Goal: Task Accomplishment & Management: Complete application form

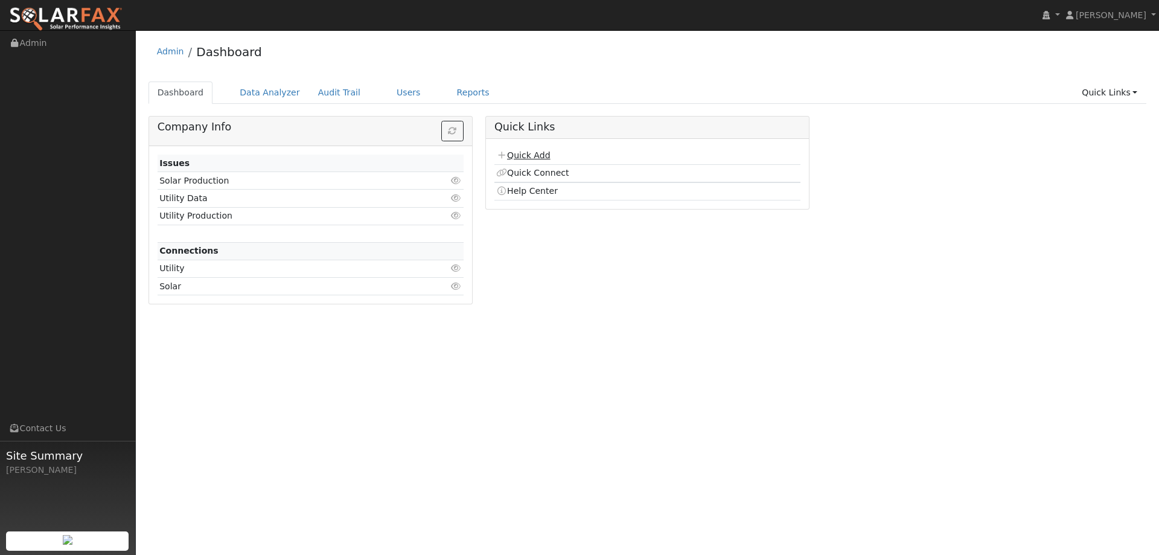
click at [533, 159] on link "Quick Add" at bounding box center [523, 155] width 54 height 10
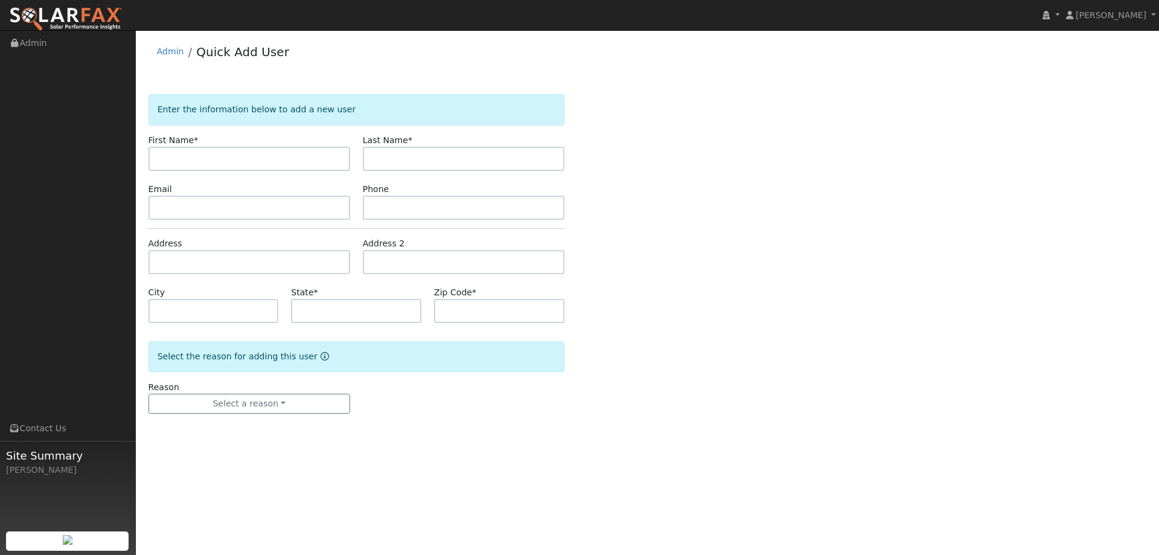
click at [273, 159] on input "text" at bounding box center [249, 159] width 202 height 24
type input "Theresa"
click at [442, 159] on input "text" at bounding box center [464, 159] width 202 height 24
type input "Finch"
click at [407, 194] on div "Phone" at bounding box center [463, 201] width 214 height 37
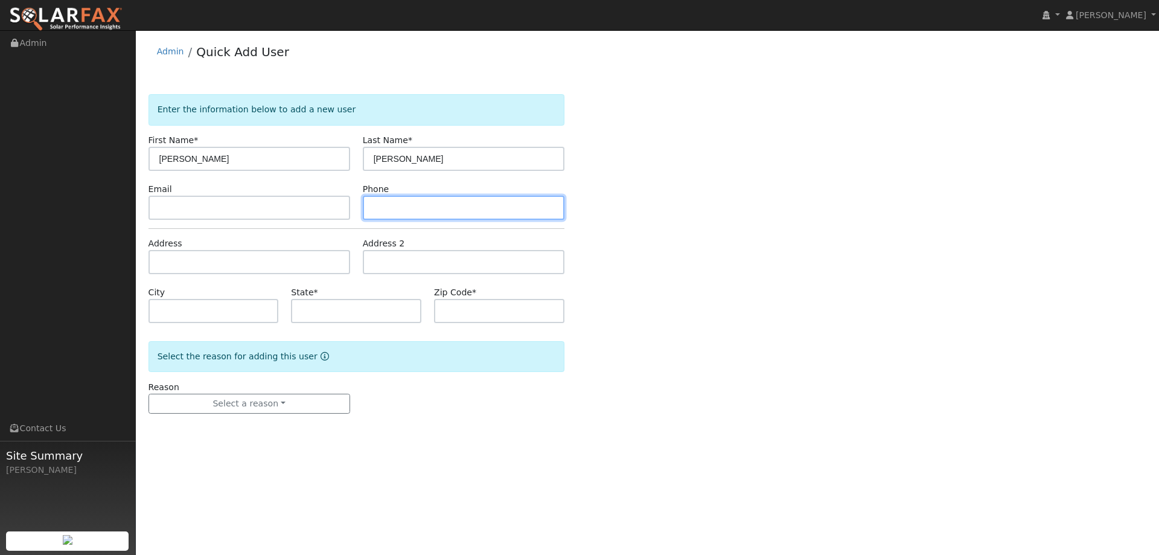
click at [410, 199] on input "text" at bounding box center [464, 208] width 202 height 24
paste input "(916) 759-0293"
type input "(916) 759-0293"
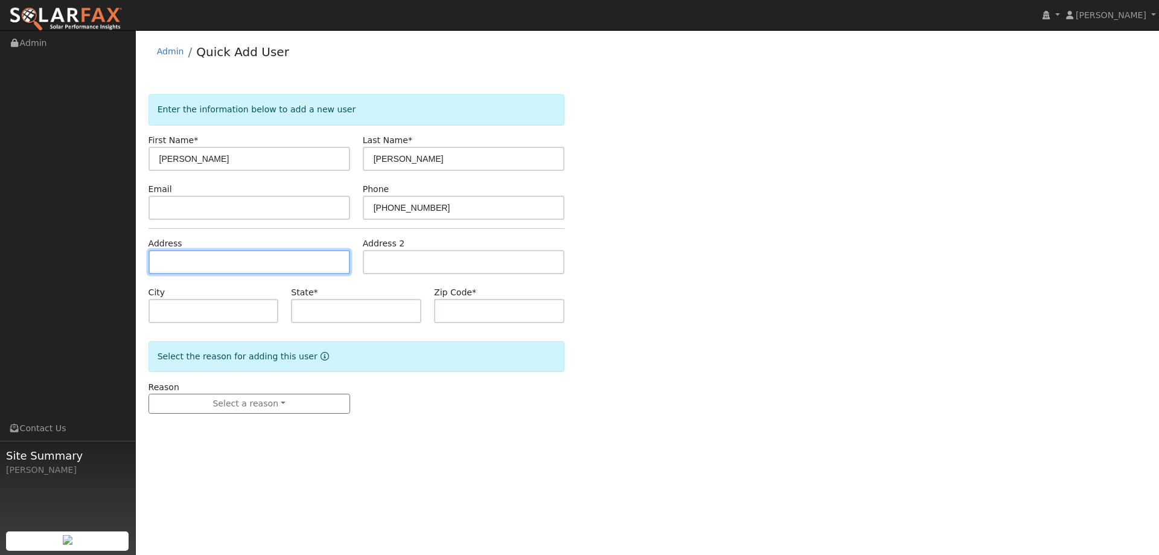
click at [282, 251] on input "text" at bounding box center [249, 262] width 202 height 24
paste input "[STREET_ADDRESS]"
type input "[STREET_ADDRESS]"
type input "Rocklin"
type input "CA"
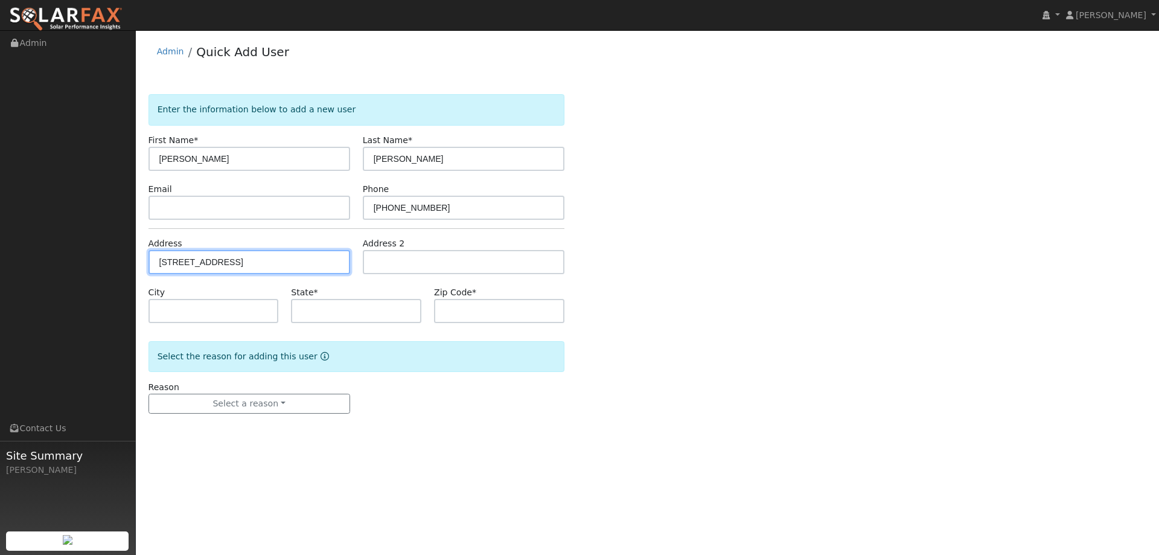
type input "95677"
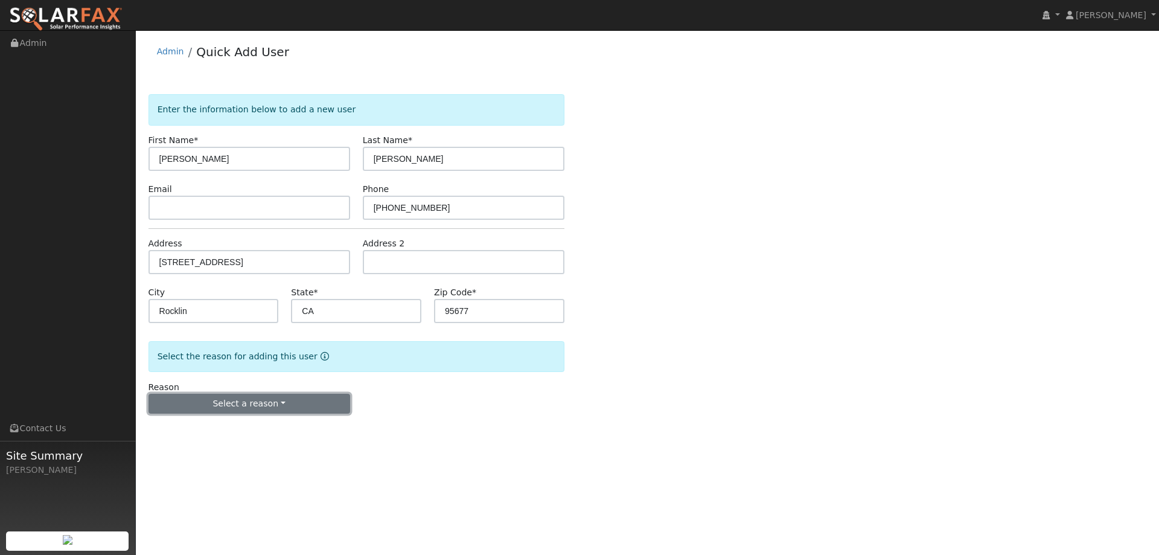
click at [276, 402] on button "Select a reason" at bounding box center [249, 403] width 202 height 21
click at [230, 425] on link "New lead" at bounding box center [215, 428] width 133 height 17
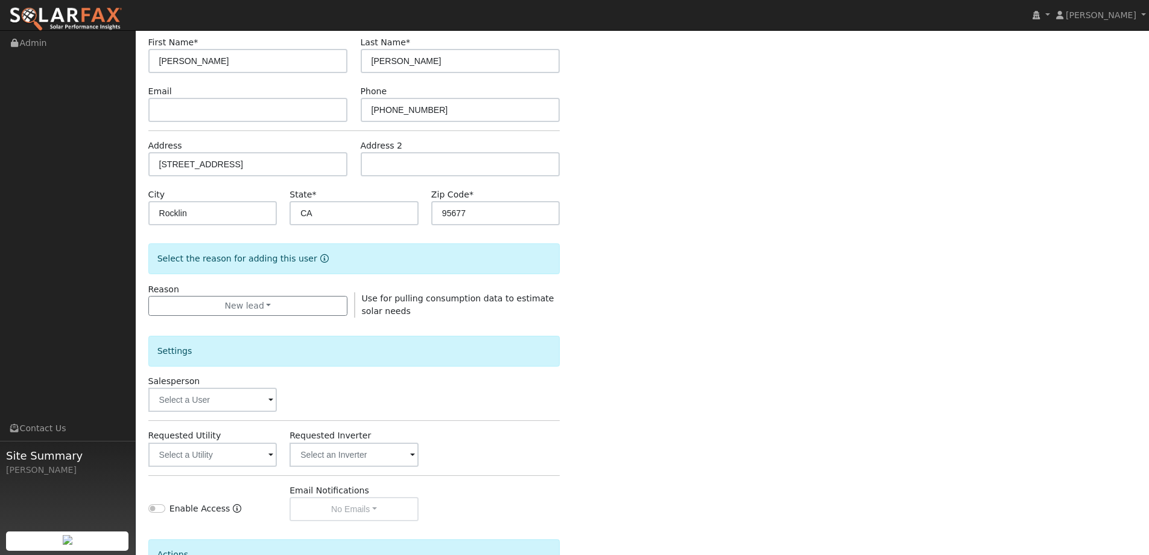
scroll to position [227, 0]
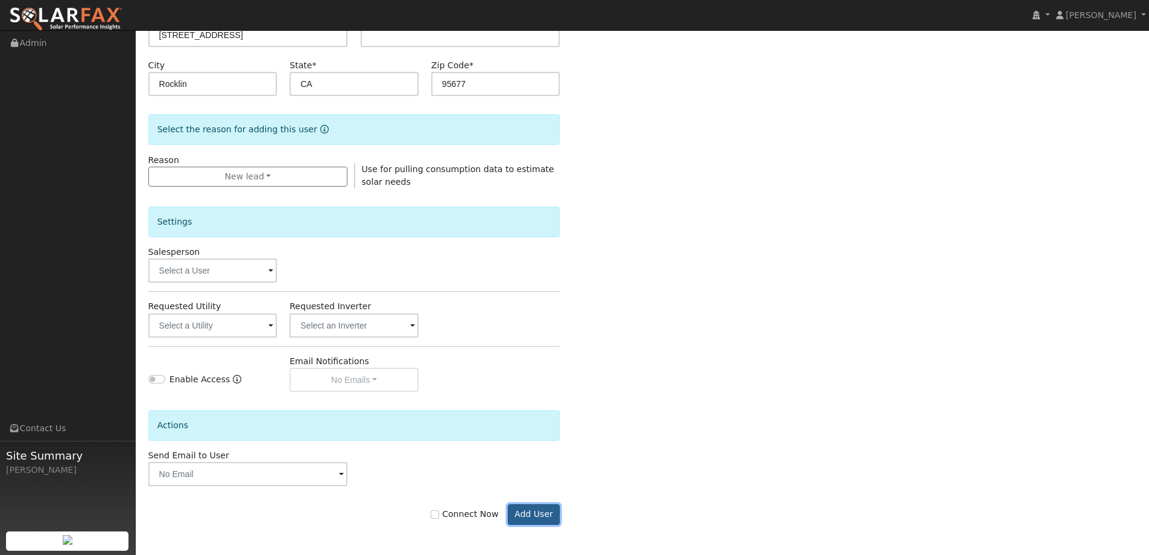
click at [527, 517] on button "Add User" at bounding box center [534, 514] width 52 height 21
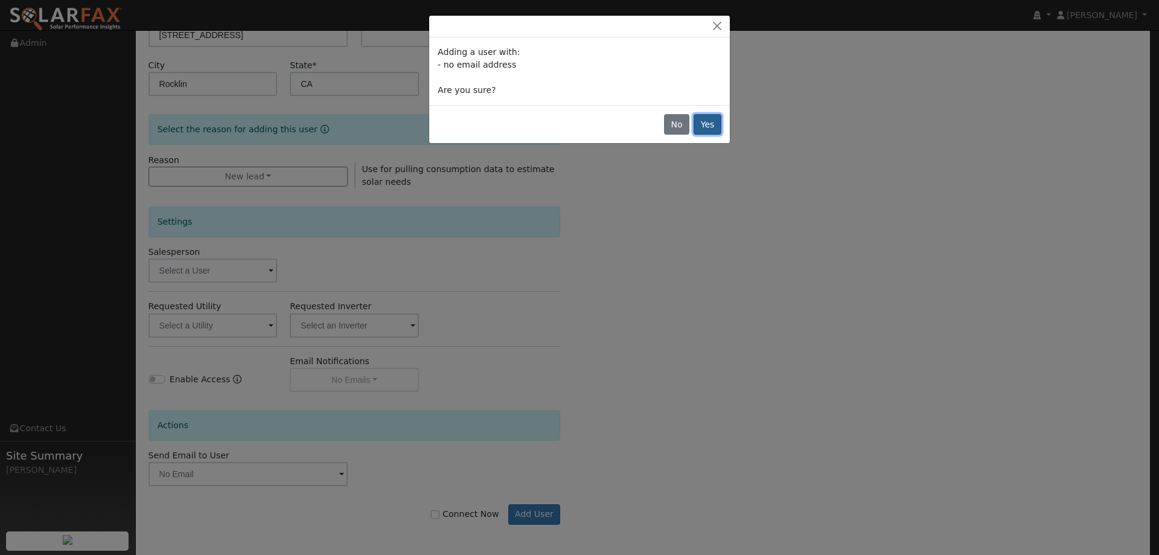
click at [702, 123] on button "Yes" at bounding box center [707, 124] width 28 height 21
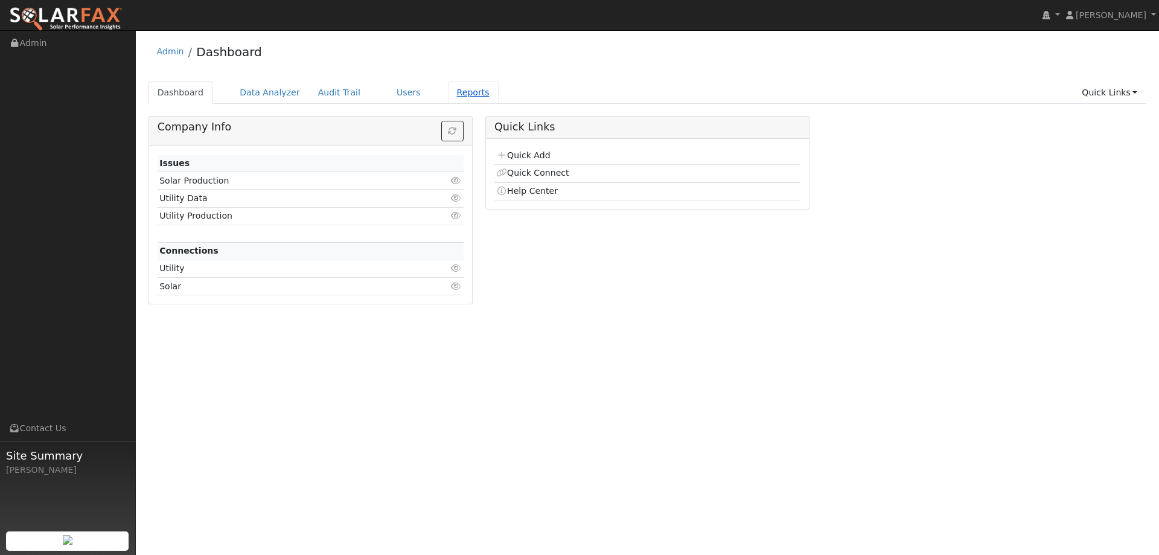
click at [449, 87] on link "Reports" at bounding box center [473, 92] width 51 height 22
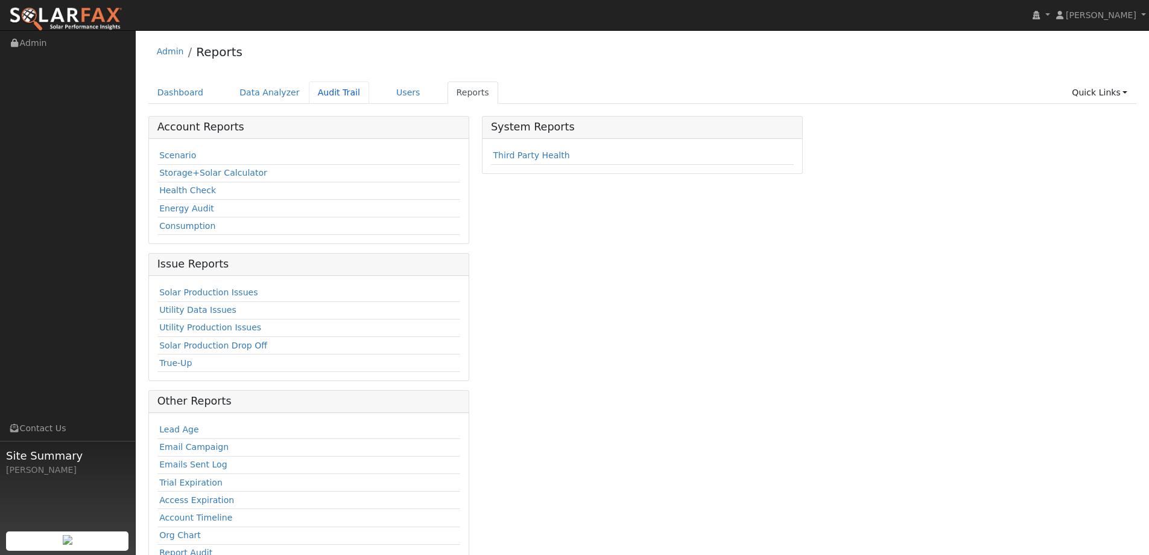
click at [353, 96] on ul "Dashboard Data Analyzer Audit Trail Users Reports Quick Links Quick Add Quick C…" at bounding box center [642, 92] width 989 height 22
click at [387, 96] on link "Users" at bounding box center [408, 92] width 42 height 22
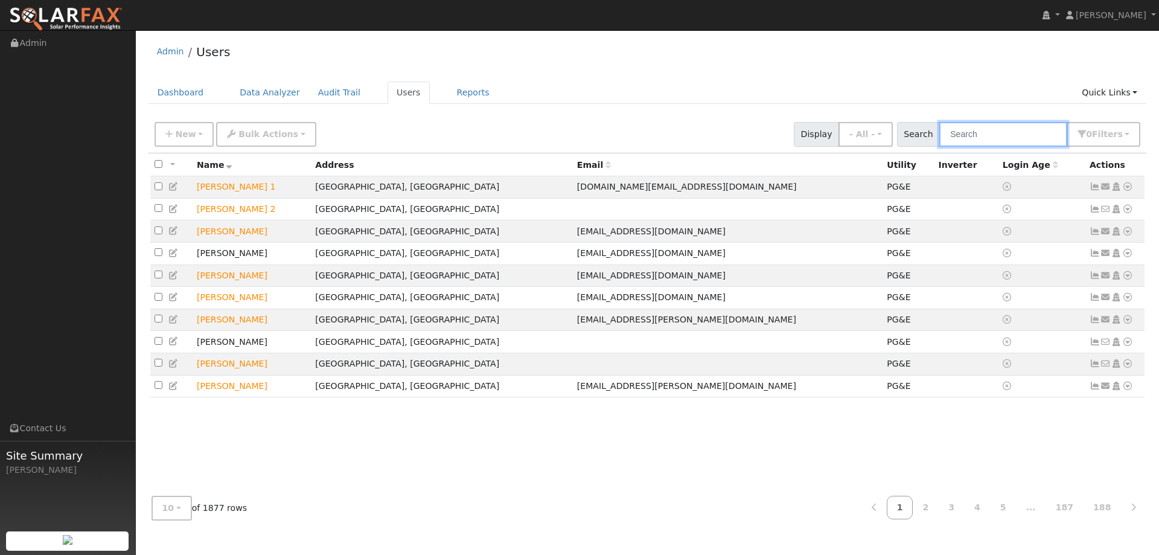
click at [985, 133] on input "text" at bounding box center [1003, 134] width 128 height 25
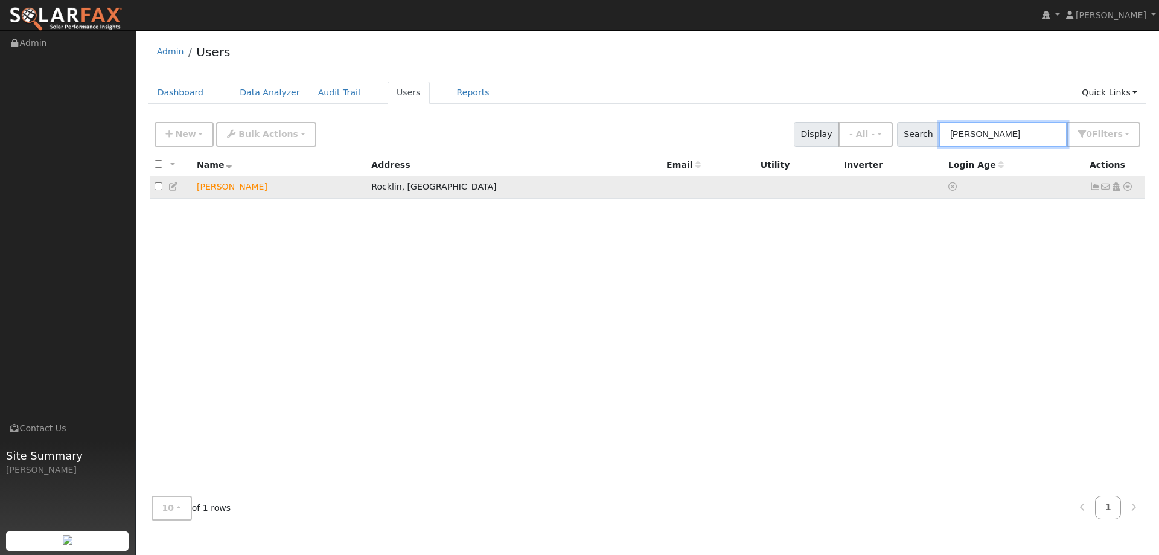
type input "Theresa F"
click at [1131, 189] on icon at bounding box center [1127, 186] width 11 height 8
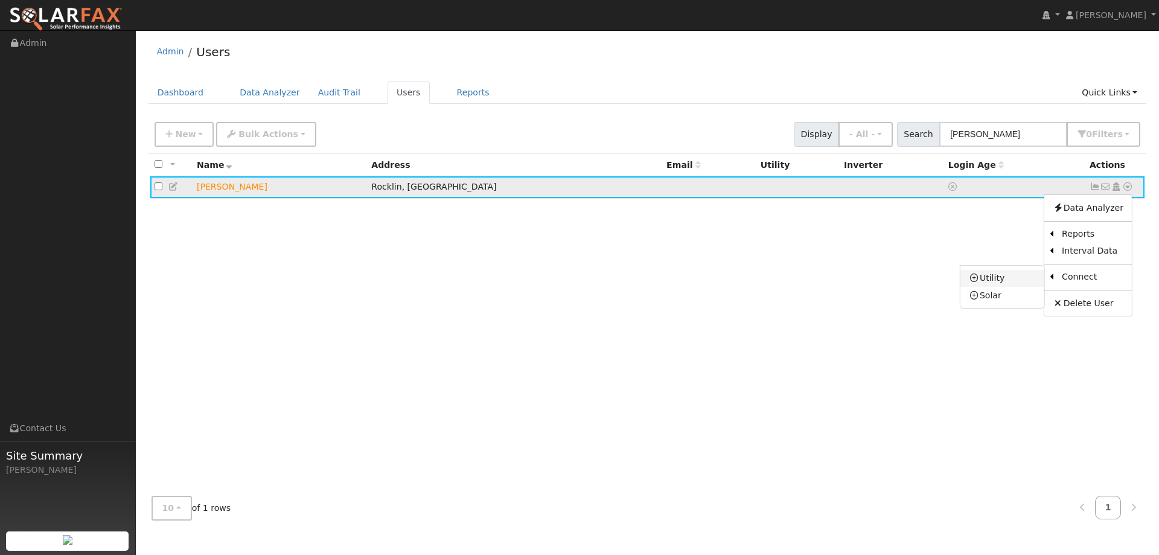
click at [1023, 279] on link "Utility" at bounding box center [1002, 278] width 84 height 17
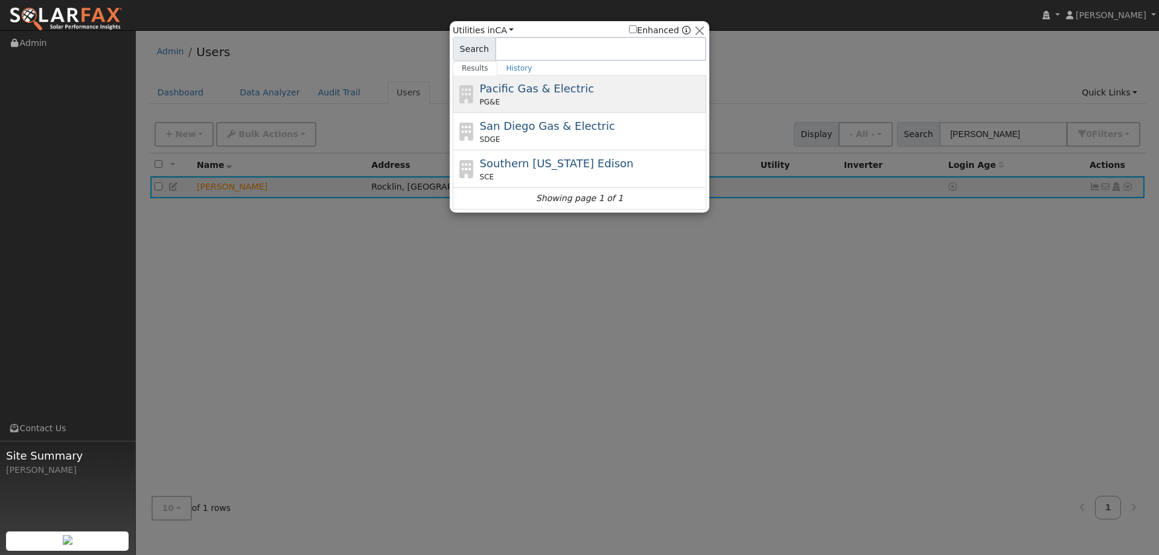
click at [649, 95] on div "Pacific Gas & Electric PG&E" at bounding box center [592, 93] width 224 height 27
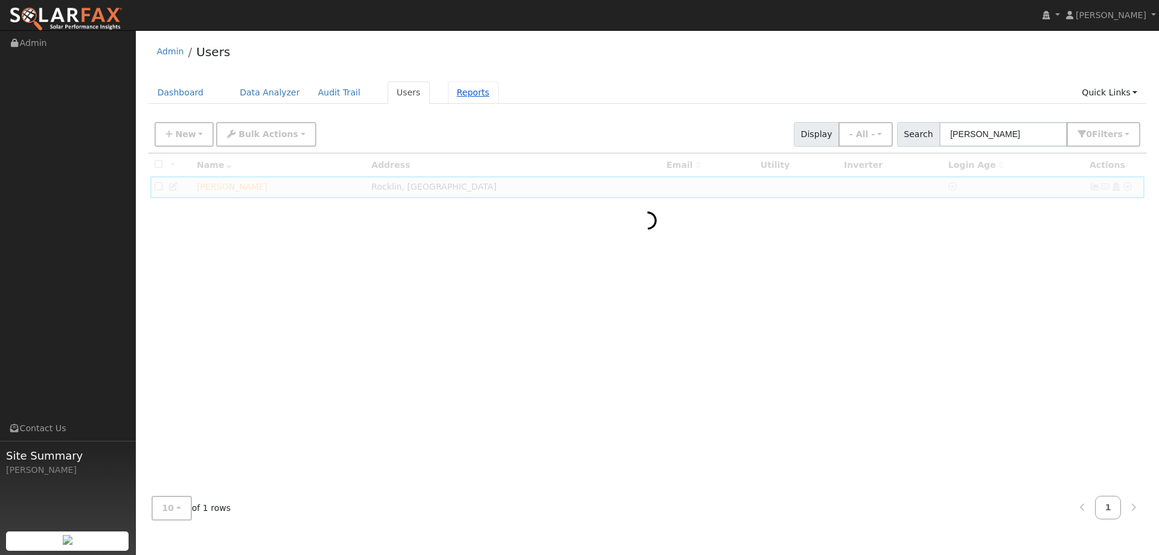
click at [457, 94] on link "Reports" at bounding box center [473, 92] width 51 height 22
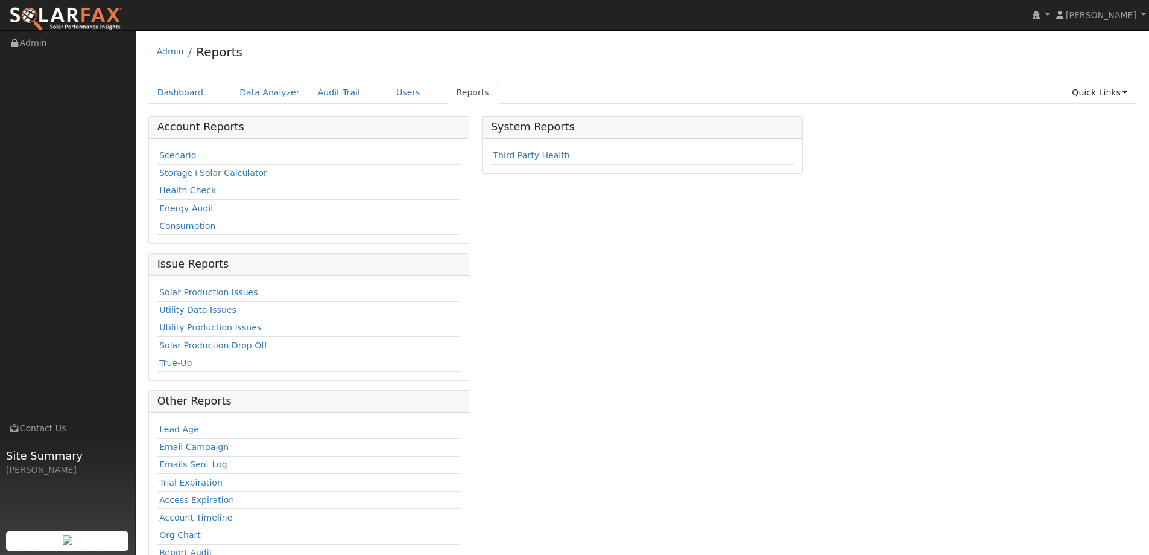
click at [144, 167] on div "Account Reports Scenario Storage+Solar Calculator Health Check Energy Audit Con…" at bounding box center [309, 348] width 334 height 464
click at [176, 160] on link "Scenario" at bounding box center [177, 155] width 37 height 10
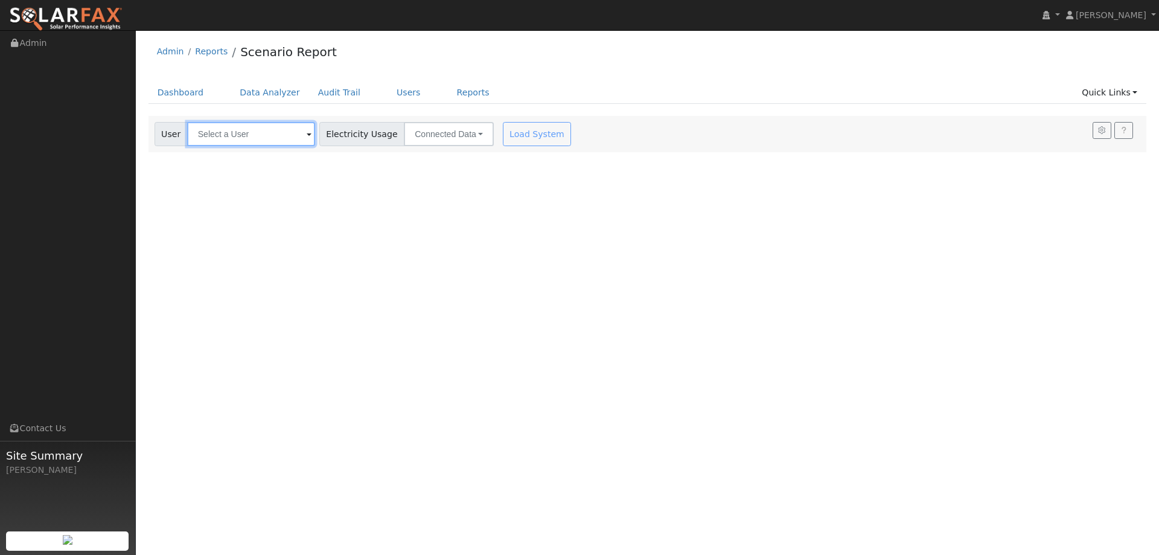
click at [271, 141] on input "text" at bounding box center [251, 134] width 128 height 24
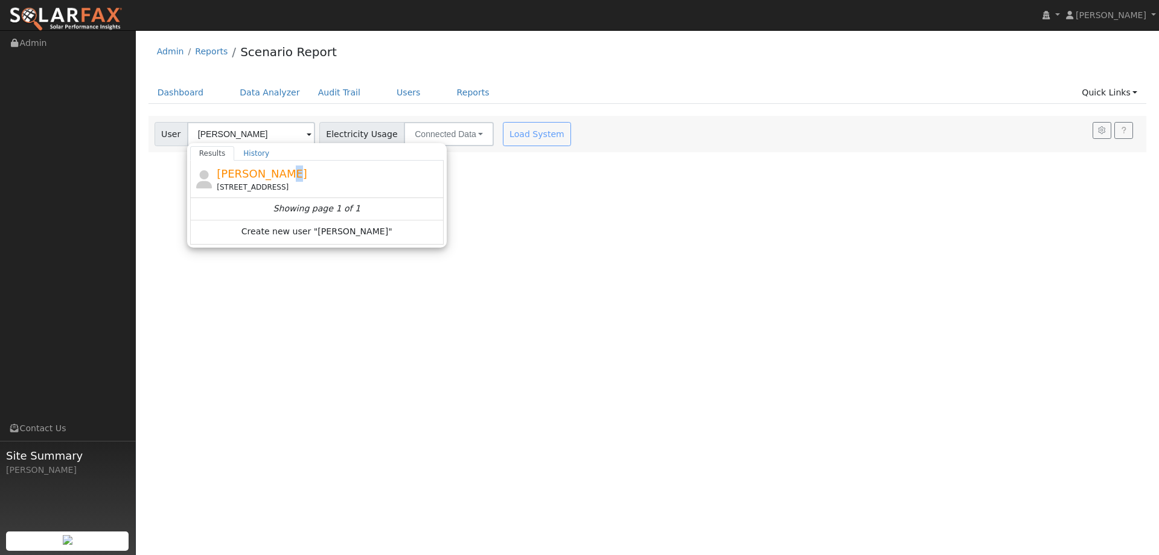
click at [272, 167] on span "[PERSON_NAME]" at bounding box center [262, 173] width 91 height 13
type input "[PERSON_NAME]"
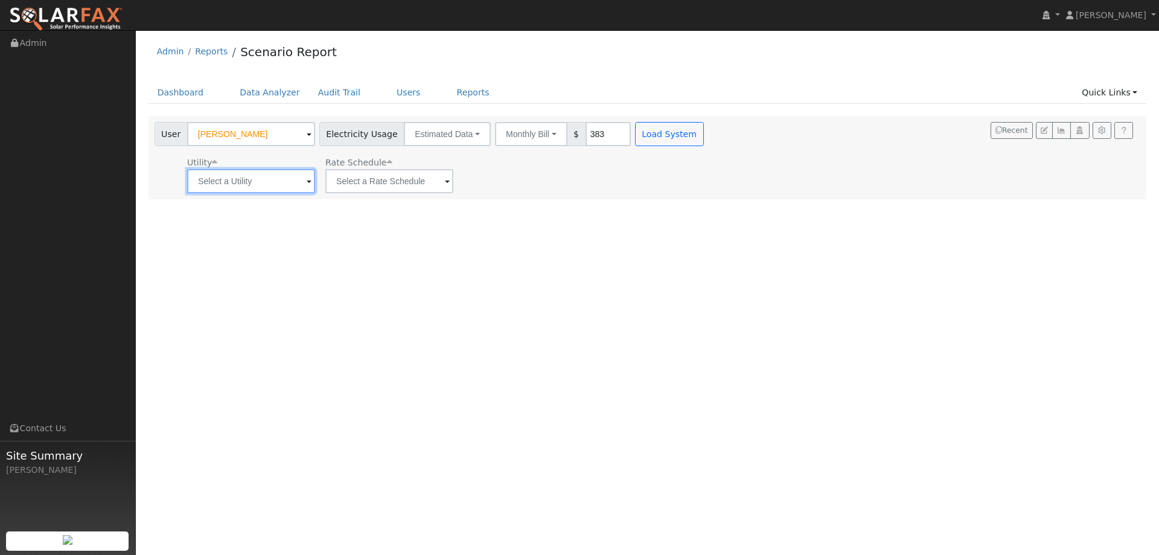
click at [235, 187] on input "text" at bounding box center [251, 181] width 128 height 24
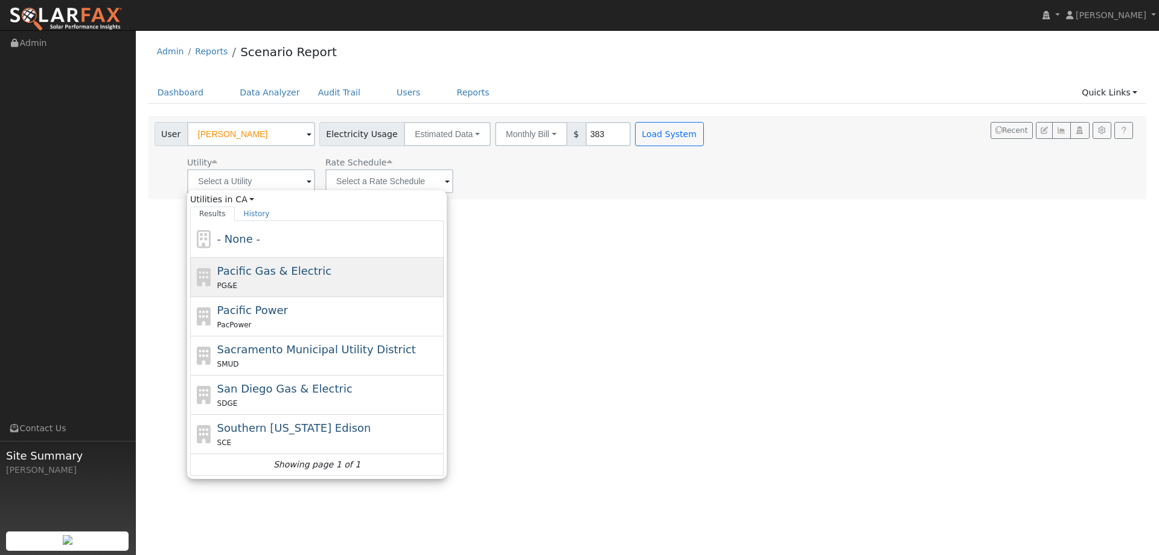
drag, startPoint x: 287, startPoint y: 265, endPoint x: 396, endPoint y: 215, distance: 119.9
click at [288, 265] on span "Pacific Gas & Electric" at bounding box center [274, 270] width 114 height 13
type input "Pacific Gas & Electric"
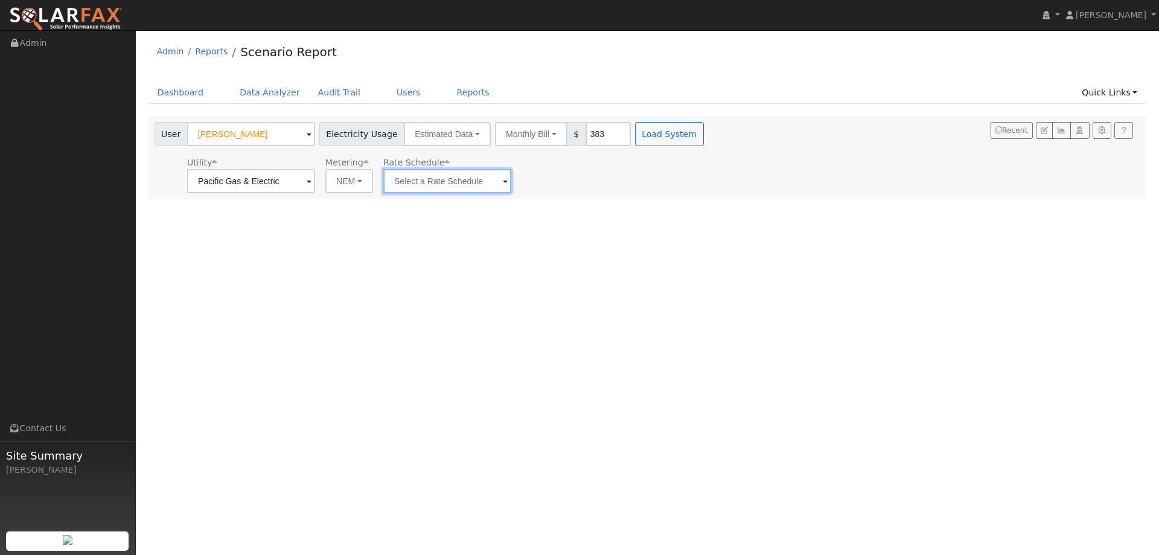
click at [445, 182] on input "text" at bounding box center [447, 181] width 128 height 24
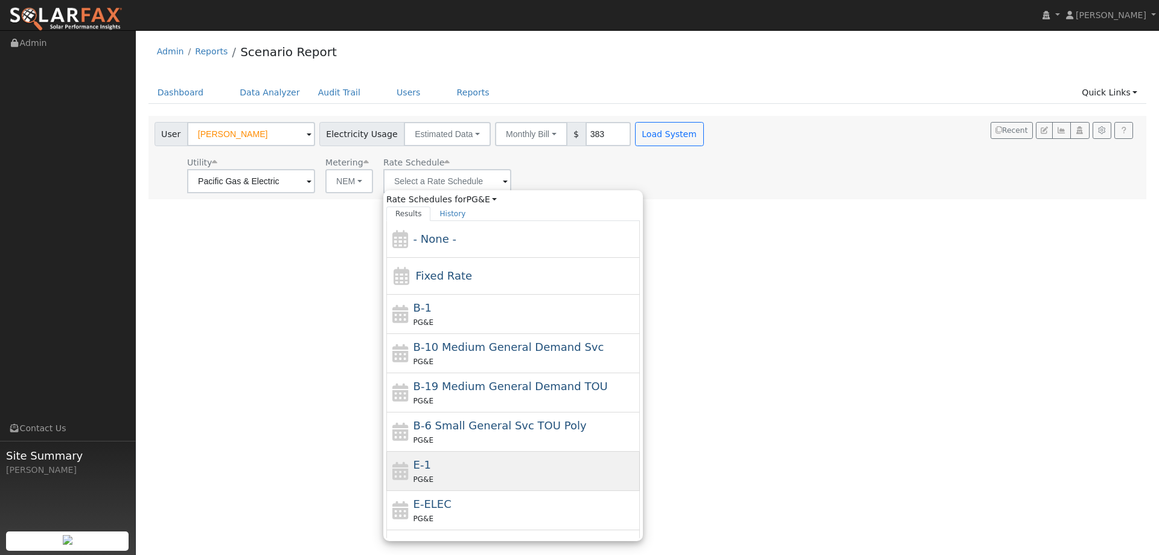
click at [434, 462] on div "E-1 PG&E" at bounding box center [525, 470] width 224 height 29
type input "E-1"
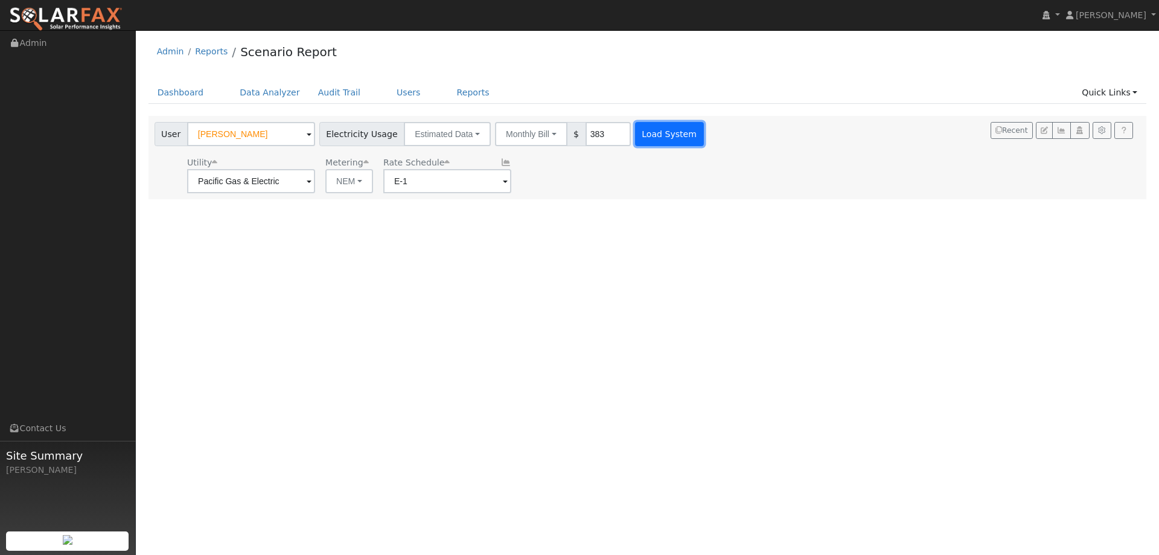
click at [635, 139] on button "Load System" at bounding box center [669, 134] width 69 height 24
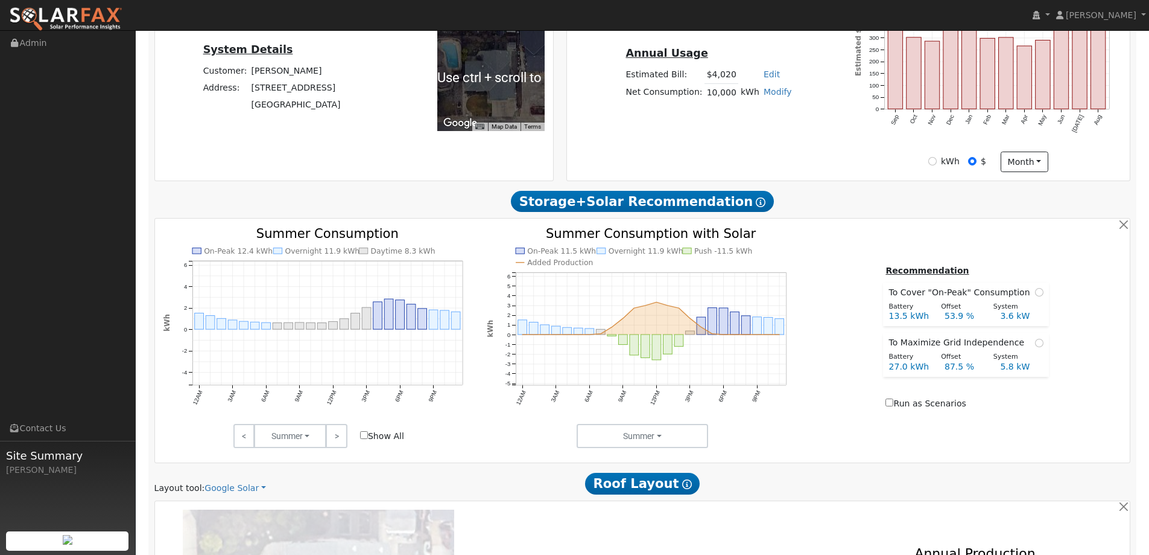
scroll to position [603, 0]
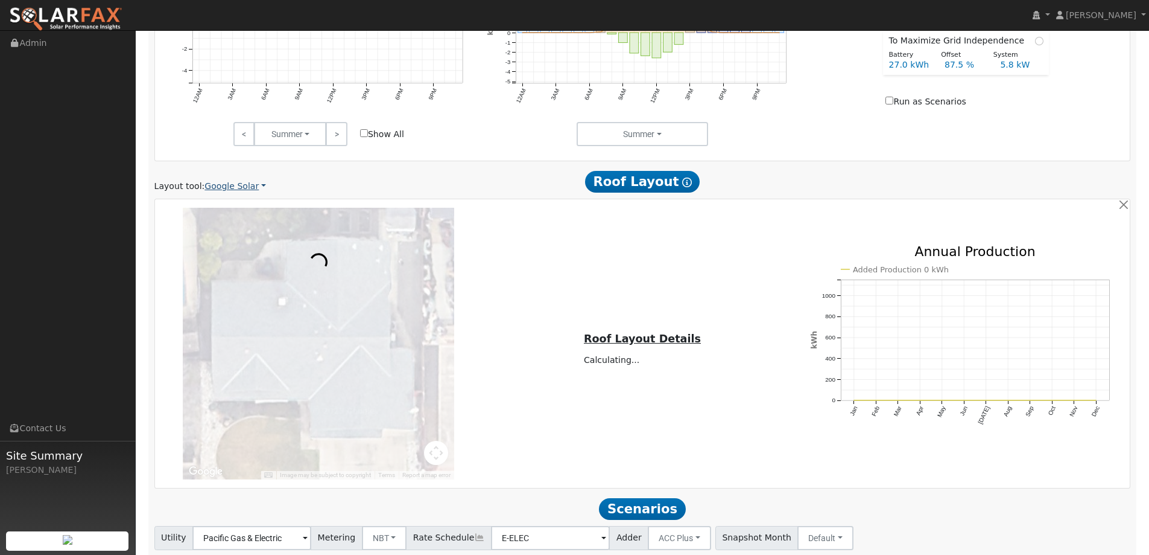
click at [219, 180] on link "Google Solar" at bounding box center [236, 186] width 62 height 13
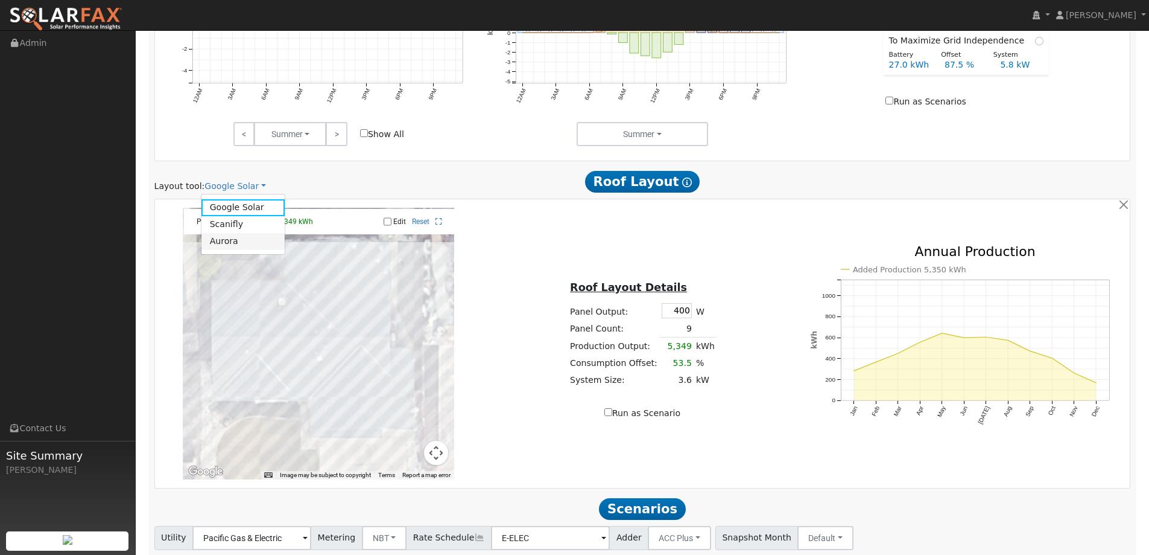
click at [251, 247] on link "Aurora" at bounding box center [244, 241] width 84 height 17
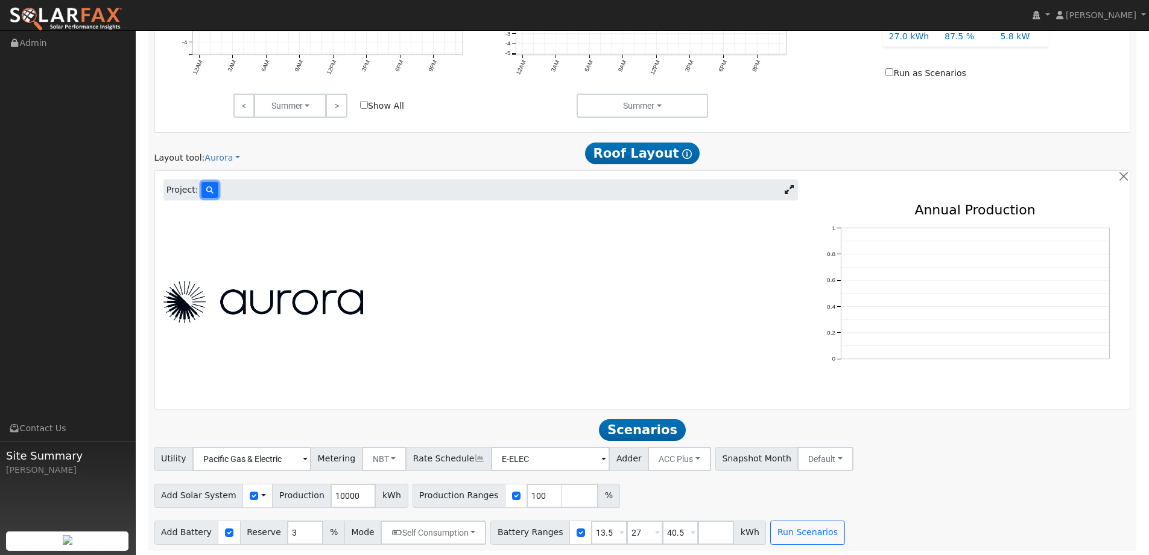
click at [211, 189] on button at bounding box center [210, 190] width 17 height 16
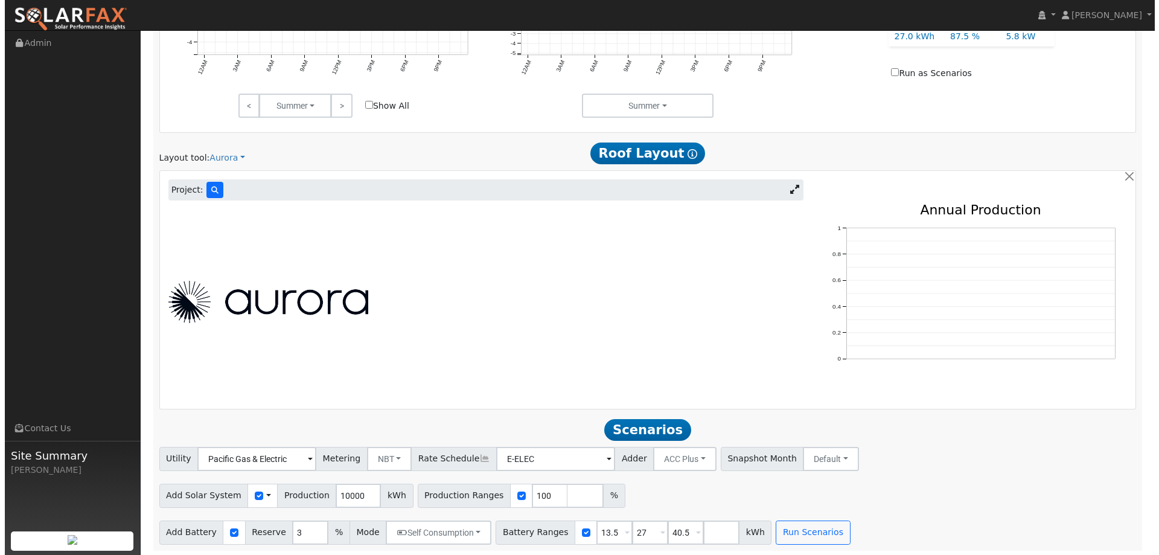
scroll to position [633, 0]
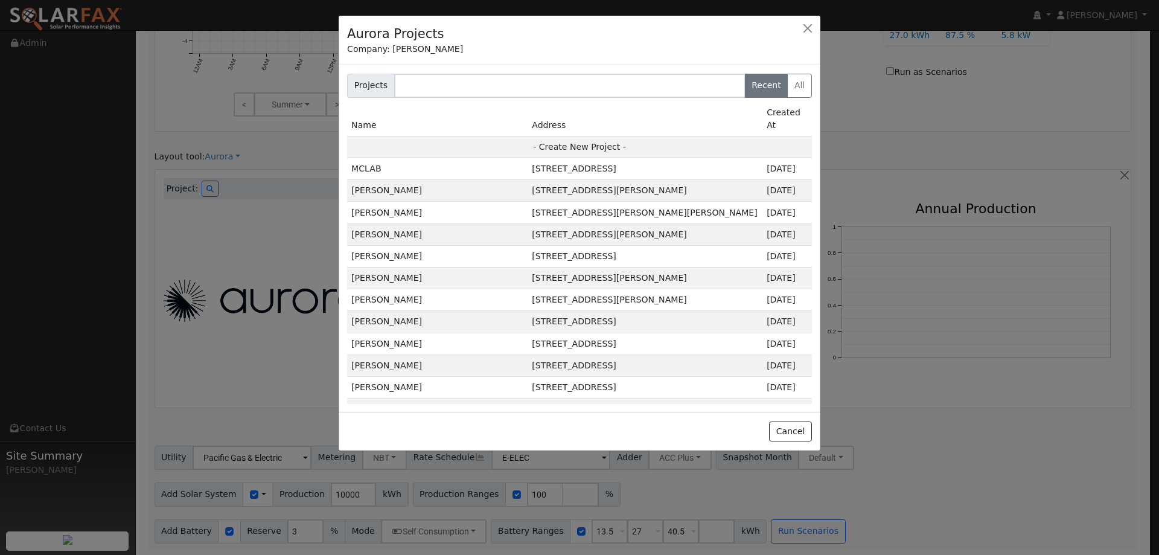
click at [510, 136] on td "- Create New Project -" at bounding box center [579, 147] width 465 height 22
type input "Theresa Finch"
type input "5996 Willowynd Drive"
type input "Rocklin"
type input "CA"
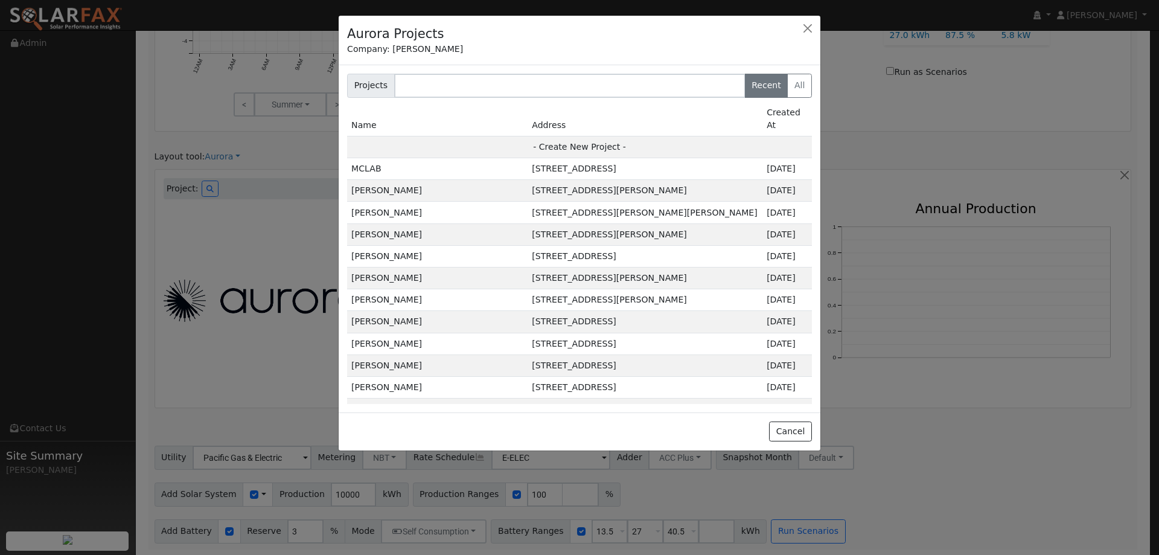
type input "95677"
type input "Design"
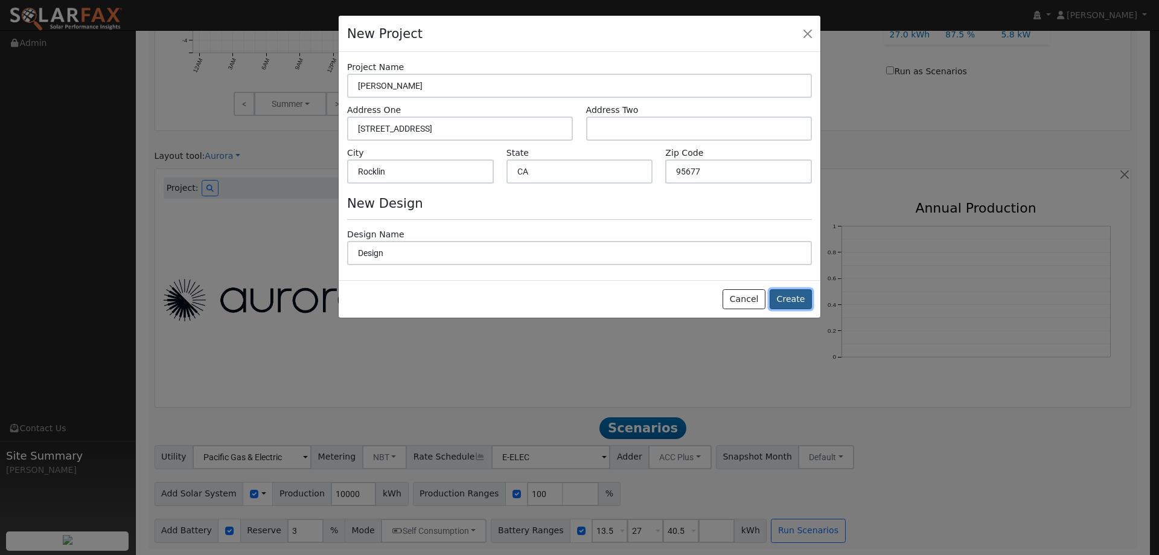
click at [794, 305] on button "Create" at bounding box center [790, 299] width 42 height 21
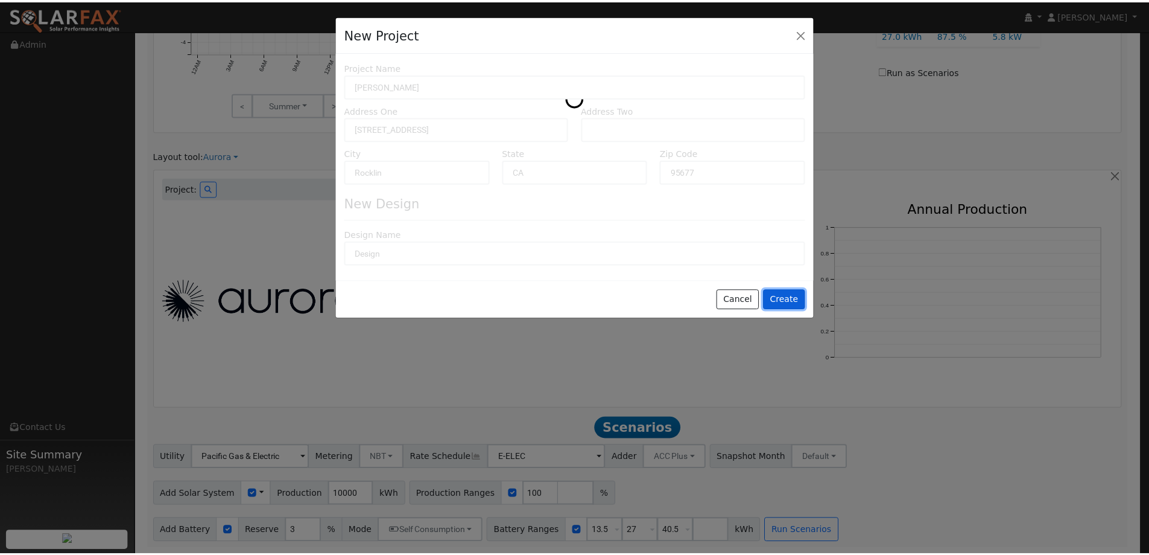
scroll to position [634, 0]
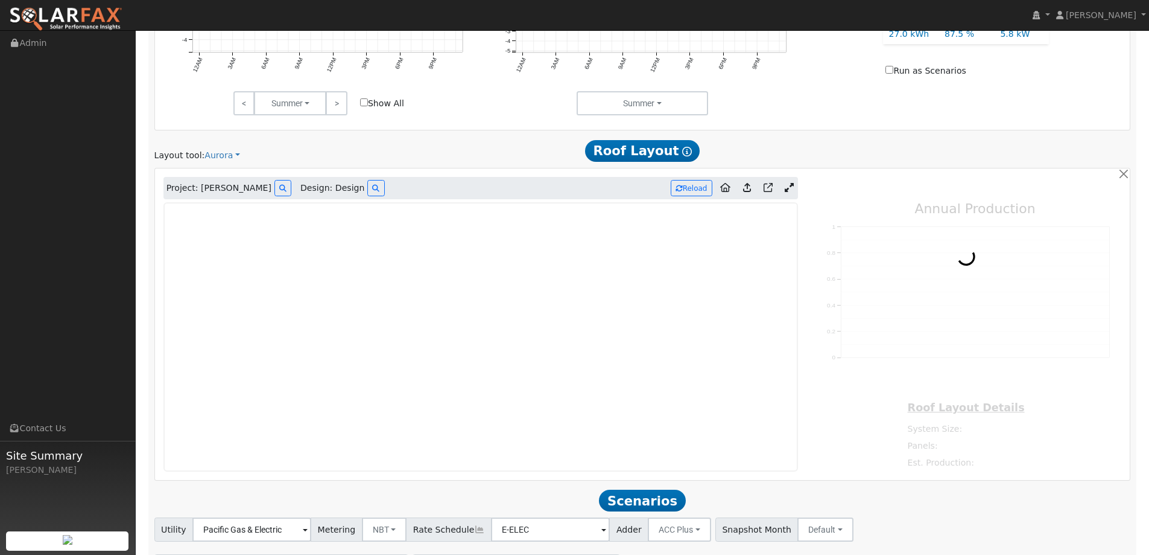
type input "0"
click at [52, 14] on img at bounding box center [65, 19] width 113 height 25
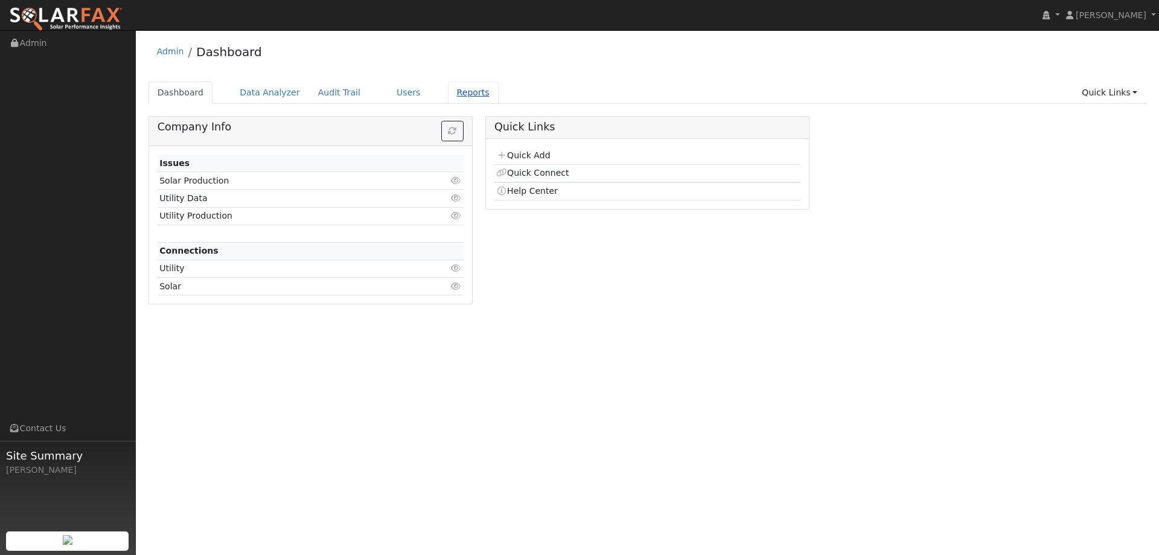
click at [450, 94] on link "Reports" at bounding box center [473, 92] width 51 height 22
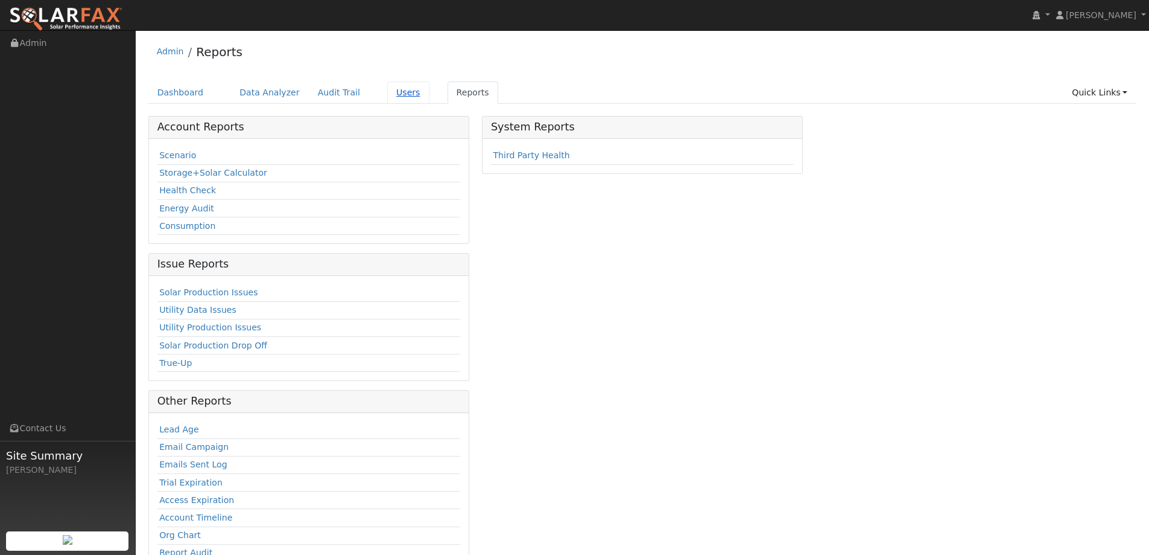
click at [387, 93] on link "Users" at bounding box center [408, 92] width 42 height 22
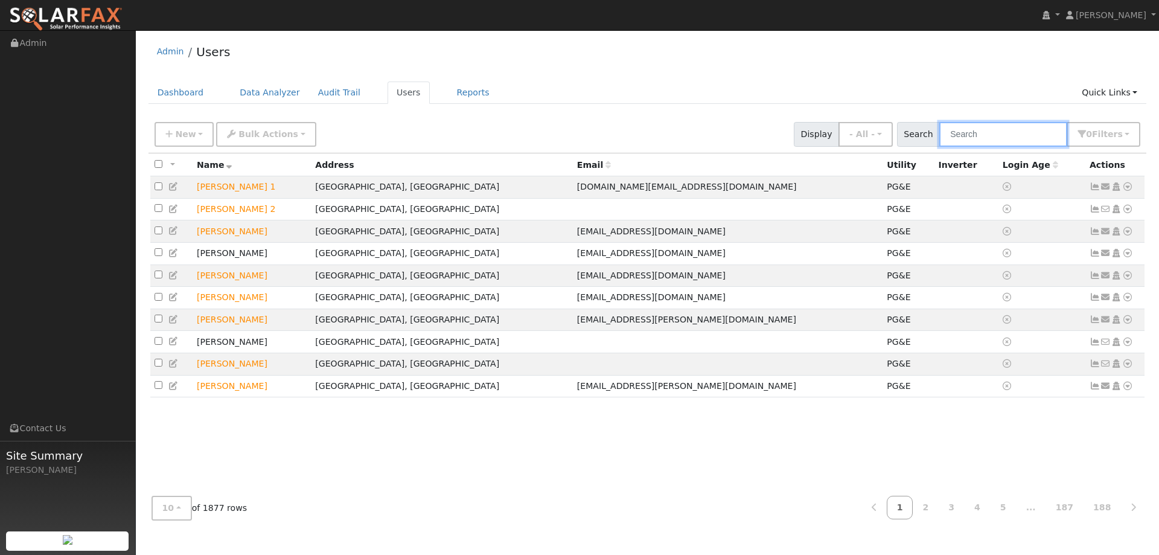
click at [1018, 127] on input "text" at bounding box center [1003, 134] width 128 height 25
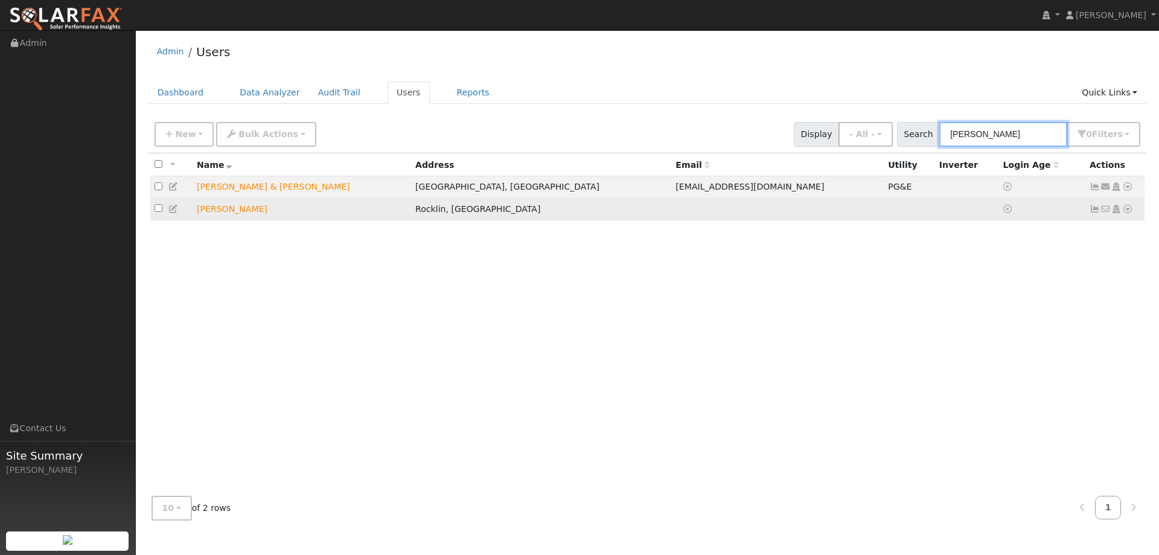
type input "[PERSON_NAME]"
click at [1129, 211] on icon at bounding box center [1127, 209] width 11 height 8
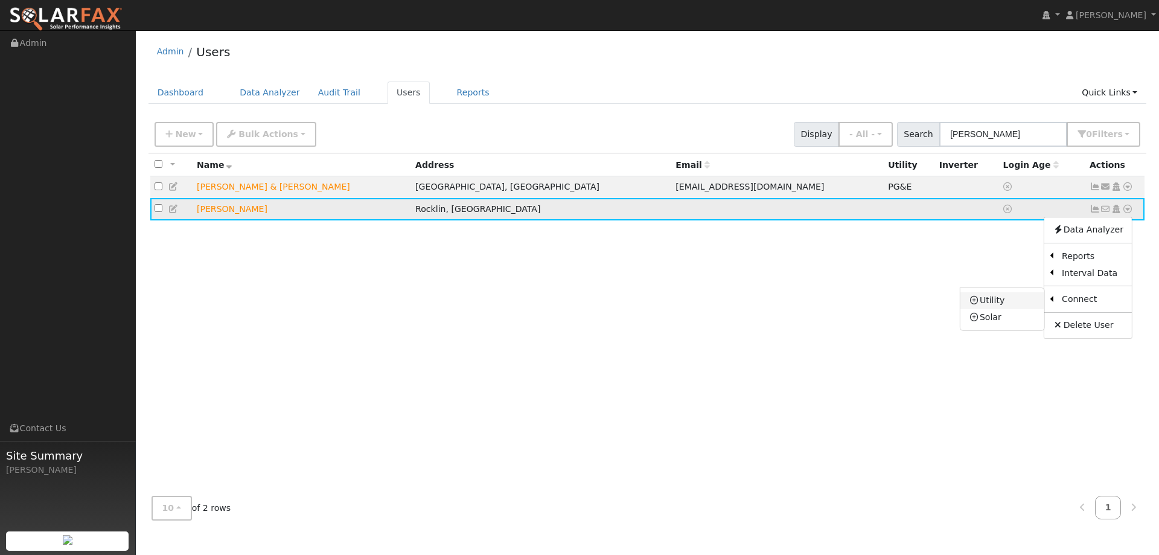
click at [1032, 299] on link "Utility" at bounding box center [1002, 300] width 84 height 17
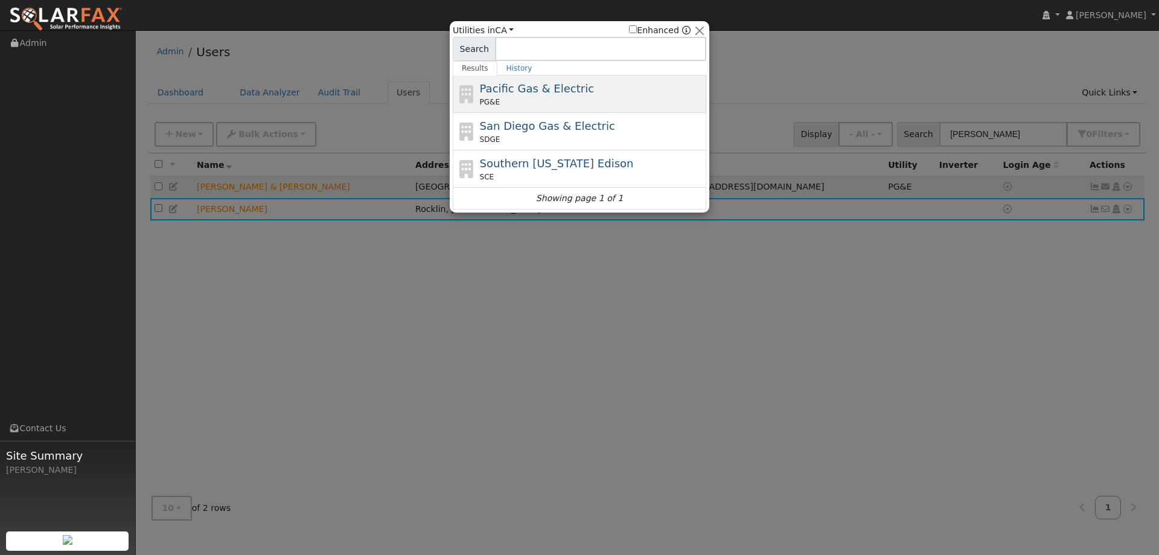
click at [590, 103] on div "PG&E" at bounding box center [592, 102] width 224 height 11
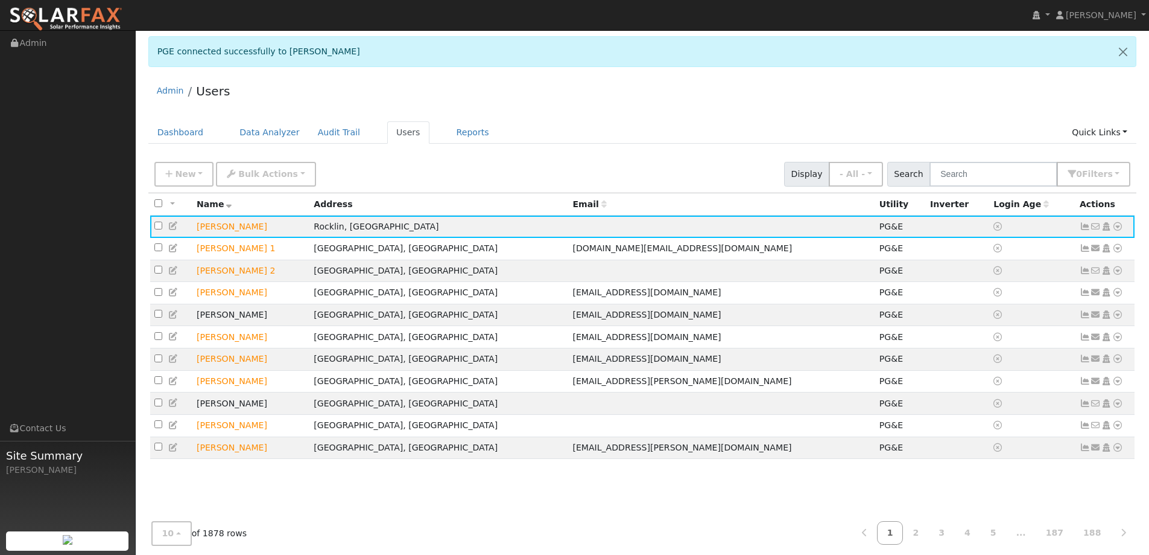
click at [726, 119] on div "Admin Users Dashboard Data Analyzer Audit Trail Users Reports Quick Links Quick…" at bounding box center [643, 321] width 1002 height 493
click at [1025, 101] on div "Admin Users" at bounding box center [642, 93] width 989 height 37
click at [199, 137] on link "Dashboard" at bounding box center [180, 132] width 65 height 22
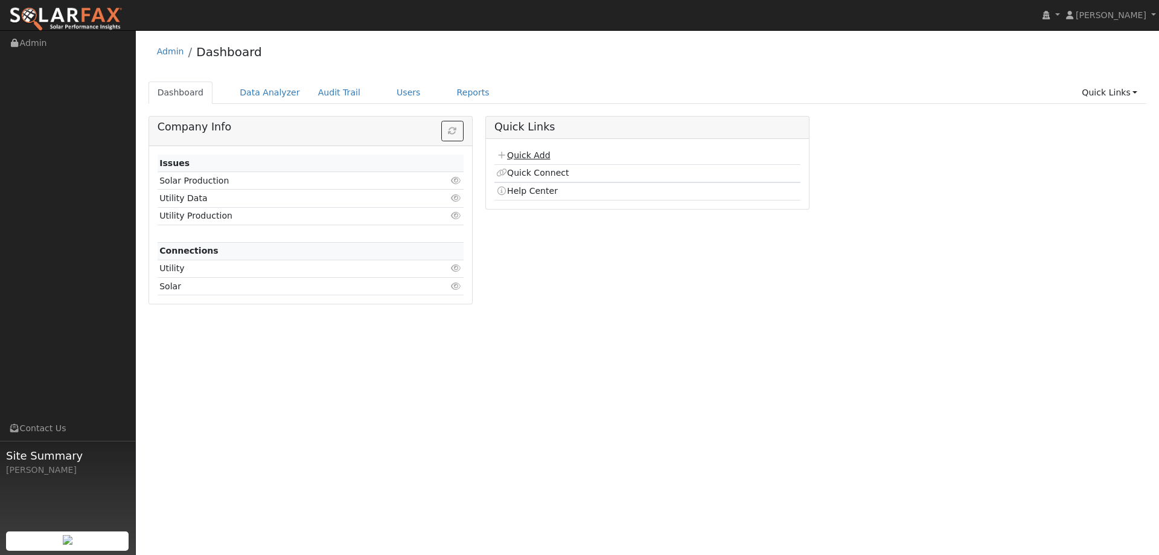
click at [537, 152] on link "Quick Add" at bounding box center [523, 155] width 54 height 10
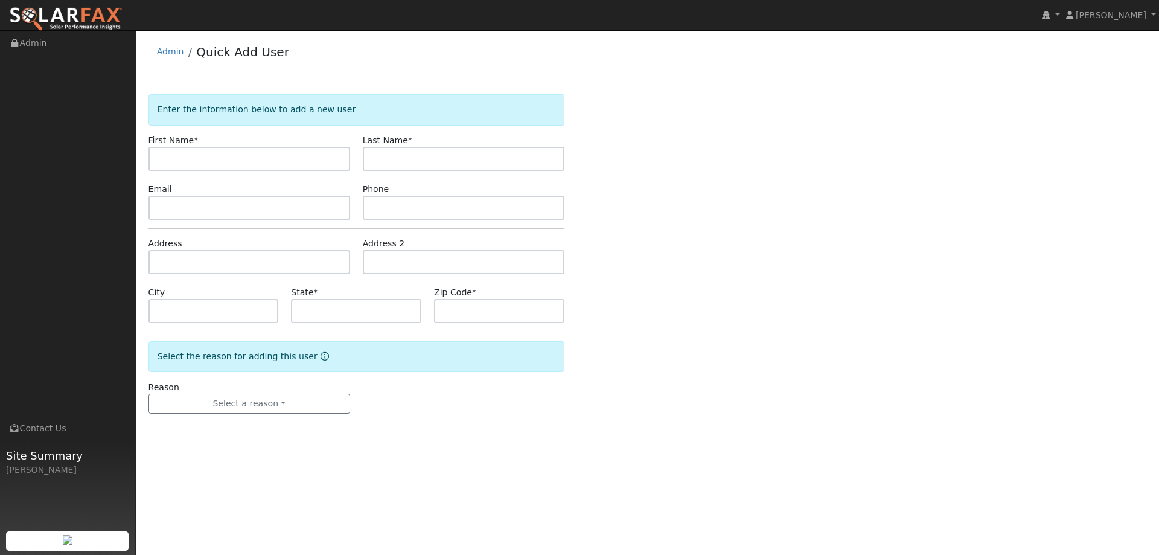
click at [342, 163] on input "text" at bounding box center [249, 159] width 202 height 24
type input "[PERSON_NAME] & Quay"
click at [424, 155] on input "text" at bounding box center [464, 159] width 202 height 24
type input "[PERSON_NAME]"
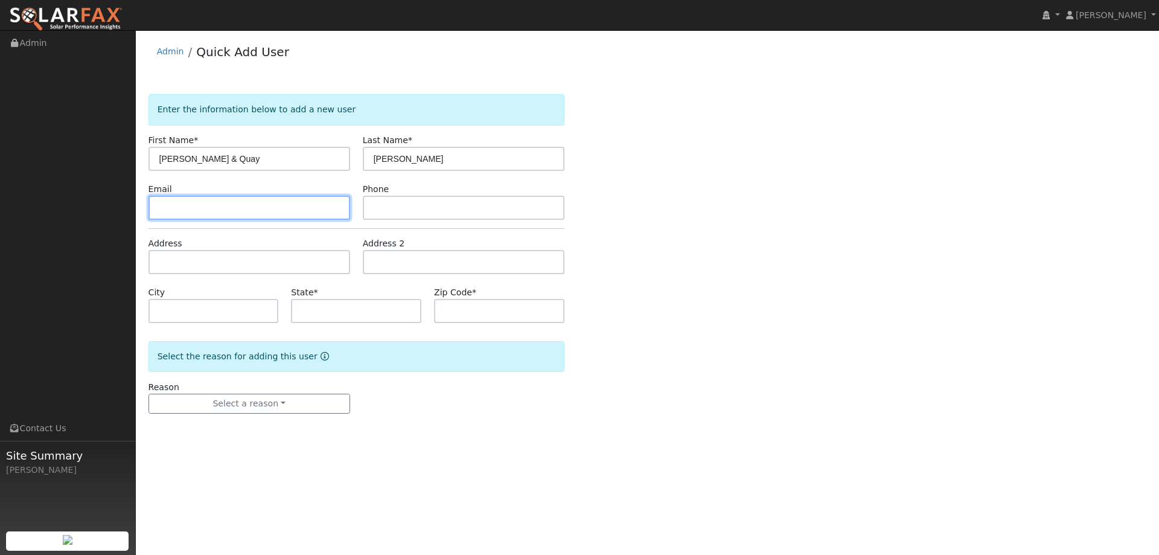
click at [332, 204] on input "text" at bounding box center [249, 208] width 202 height 24
paste input "[EMAIL_ADDRESS][DOMAIN_NAME]"
type input "[EMAIL_ADDRESS][DOMAIN_NAME]"
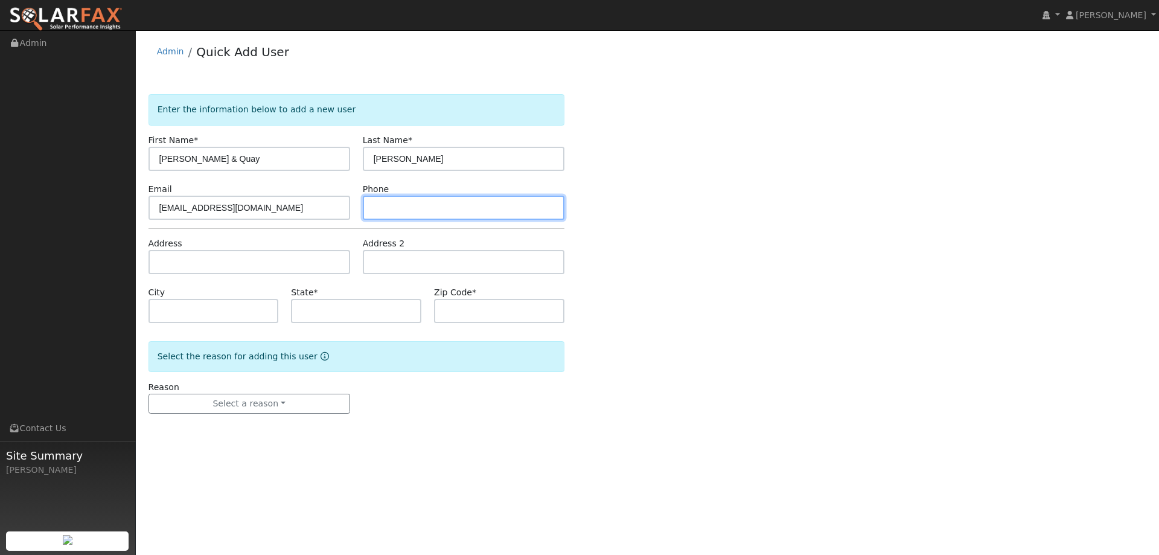
click at [384, 208] on input "text" at bounding box center [464, 208] width 202 height 24
click at [456, 209] on input "text" at bounding box center [464, 208] width 202 height 24
paste input "[PHONE_NUMBER]"
type input "[PHONE_NUMBER]"
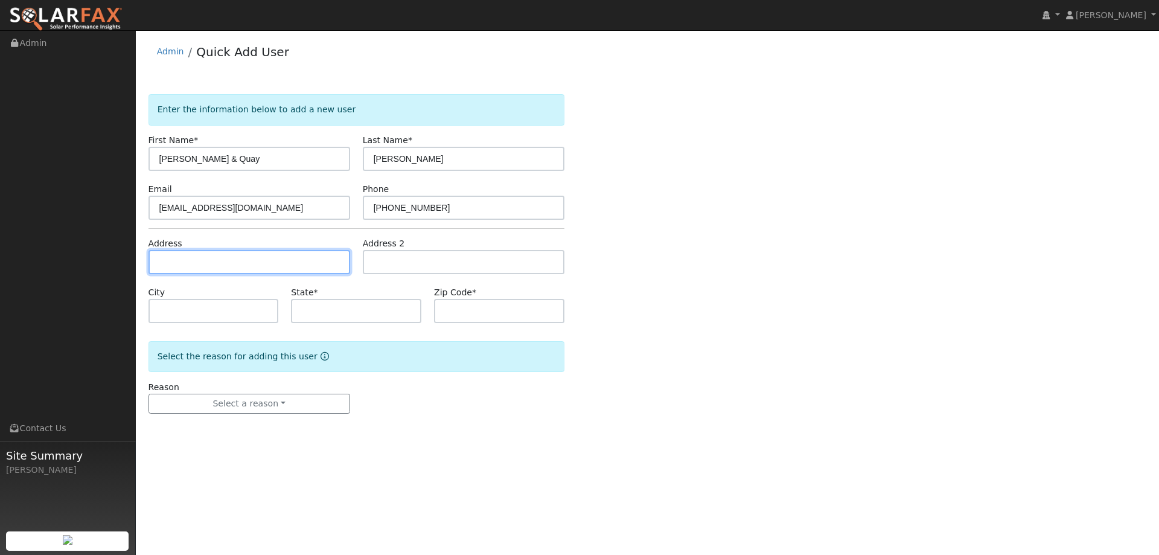
click at [262, 255] on input "text" at bounding box center [249, 262] width 202 height 24
paste input "651 Canterbury Cir"
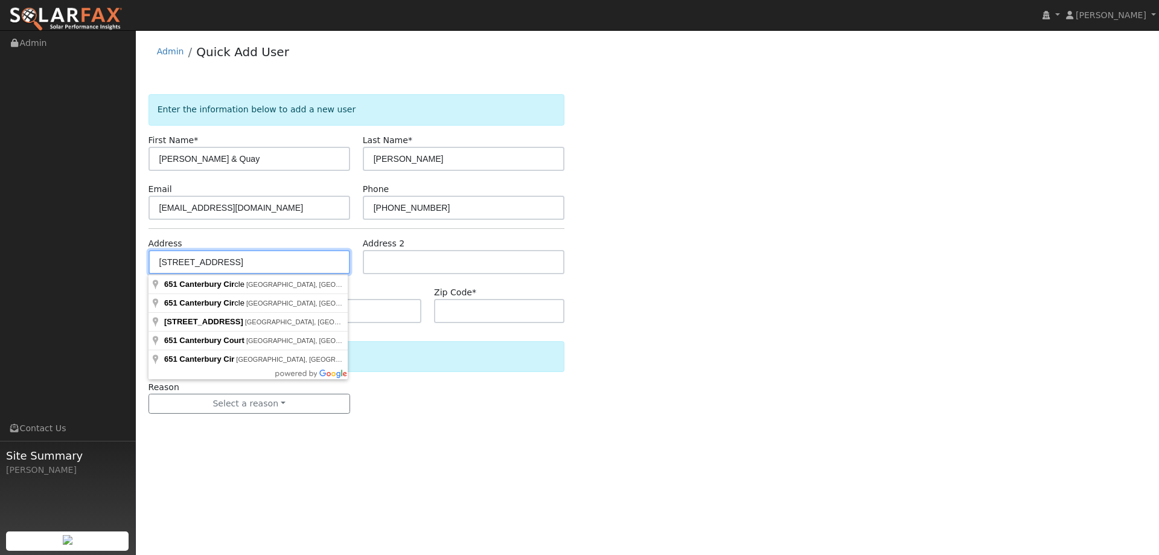
type input "[STREET_ADDRESS]"
type input "[GEOGRAPHIC_DATA]"
type input "CA"
type input "95687"
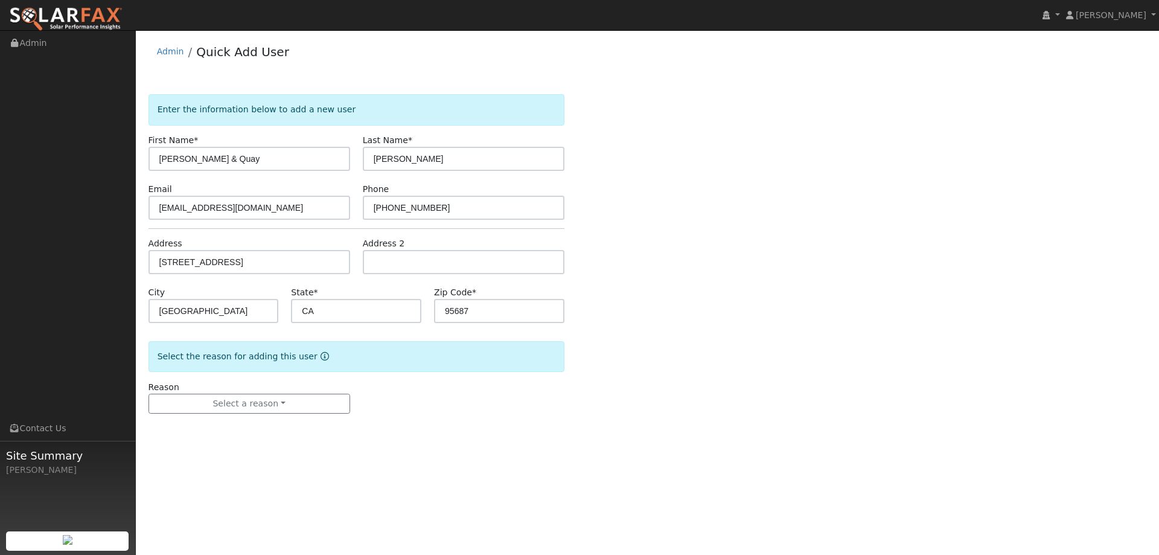
click at [249, 424] on form "Enter the information below to add a new user First Name * [PERSON_NAME] & [PER…" at bounding box center [356, 265] width 416 height 343
click at [252, 410] on button "Select a reason" at bounding box center [249, 403] width 202 height 21
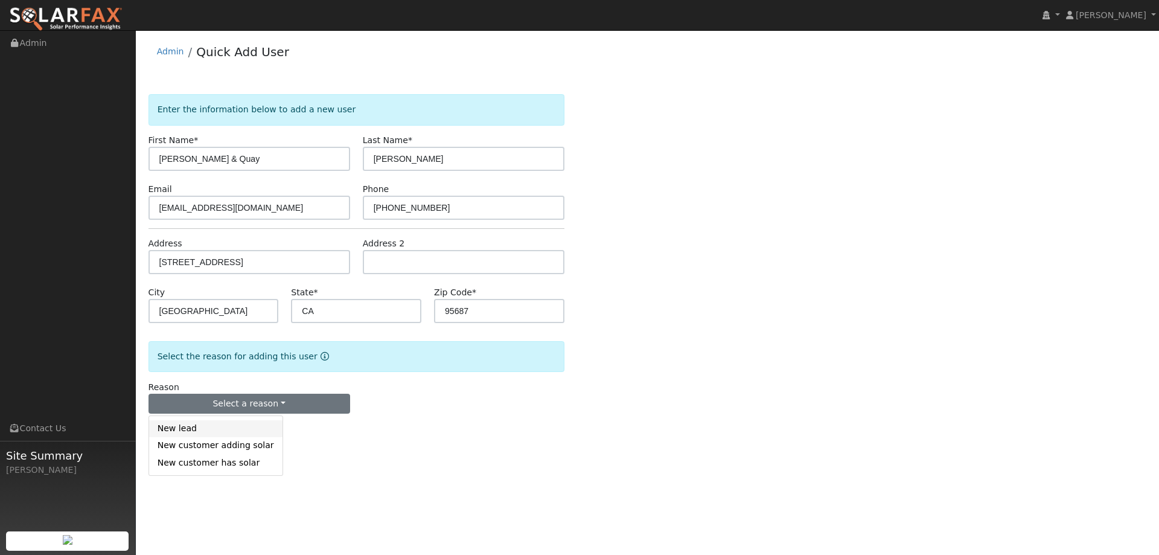
click at [250, 425] on link "New lead" at bounding box center [215, 428] width 133 height 17
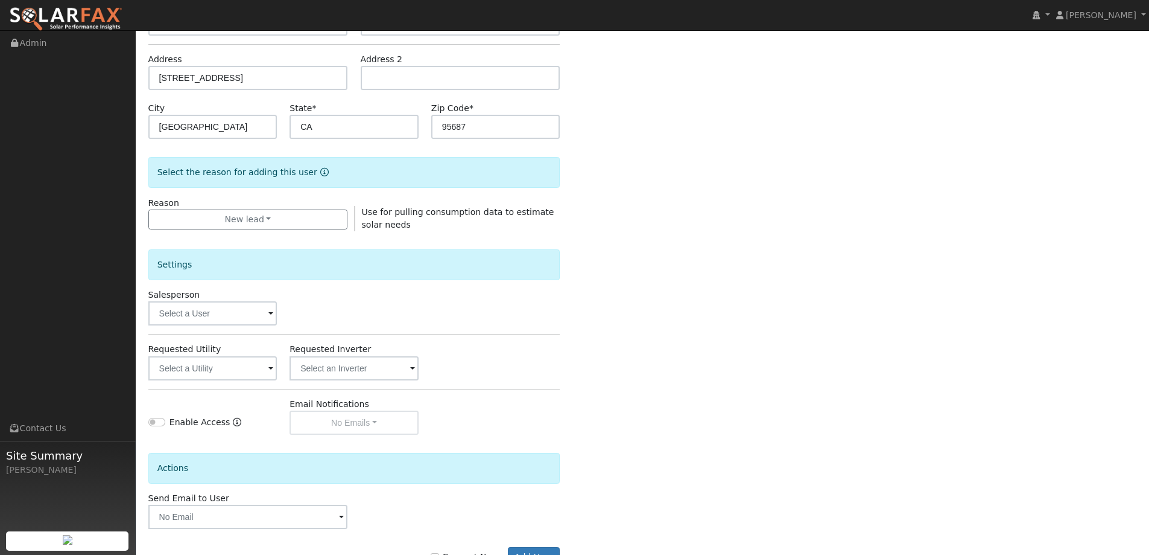
scroll to position [227, 0]
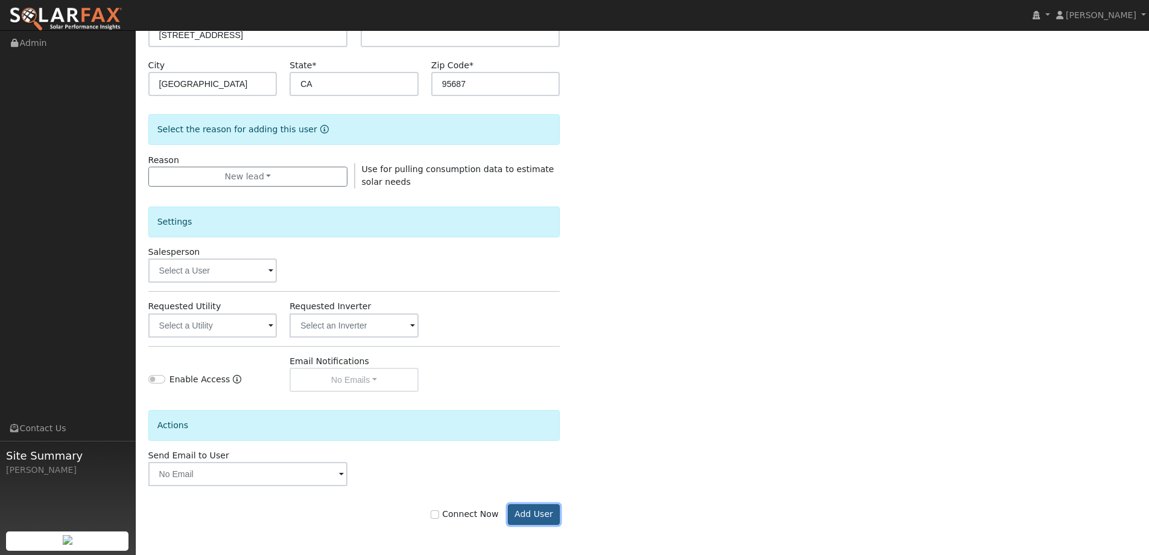
click at [531, 509] on button "Add User" at bounding box center [534, 514] width 52 height 21
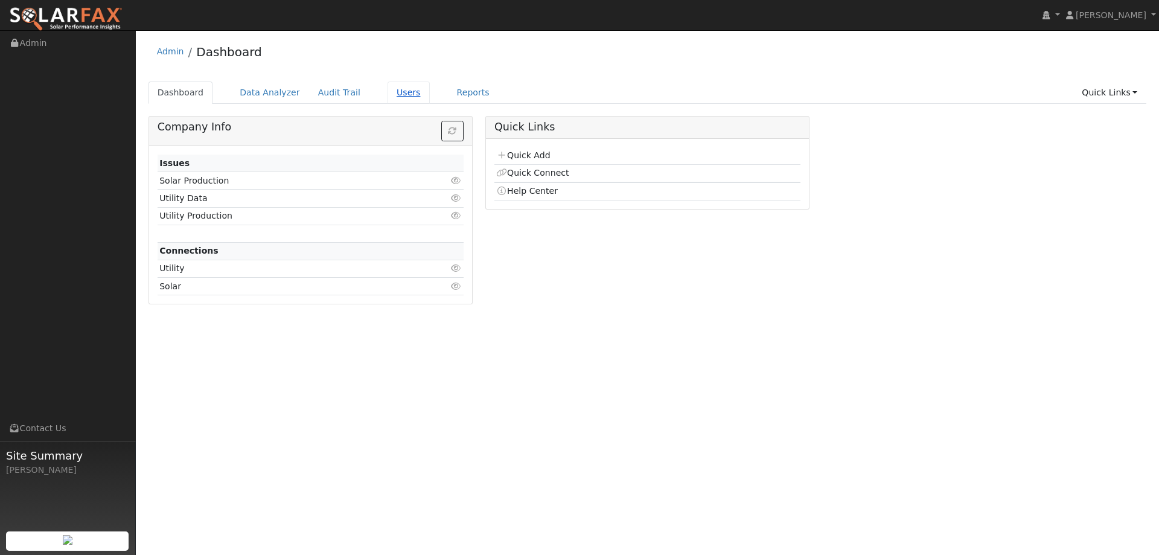
click at [393, 92] on link "Users" at bounding box center [408, 92] width 42 height 22
